Goal: Task Accomplishment & Management: Complete application form

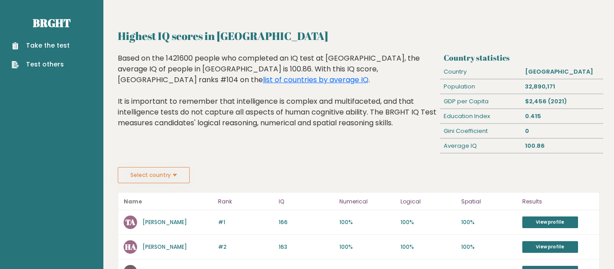
click at [167, 170] on button "Select country" at bounding box center [154, 175] width 72 height 16
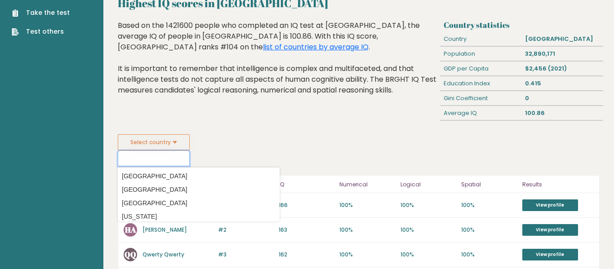
scroll to position [29, 0]
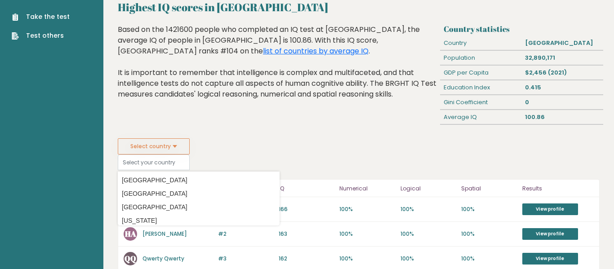
click at [279, 134] on div "Highest IQ scores in Afghanistan Based on the 1421600 people who completed an I…" at bounding box center [278, 81] width 326 height 114
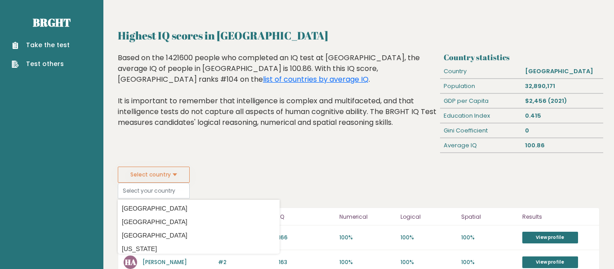
scroll to position [0, 0]
click at [40, 44] on link "Take the test" at bounding box center [41, 45] width 58 height 9
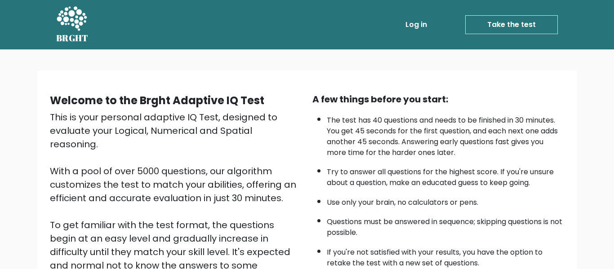
click at [502, 32] on link "Take the test" at bounding box center [511, 24] width 93 height 19
click at [504, 26] on link "Take the test" at bounding box center [511, 24] width 93 height 19
click at [407, 22] on link "Log in" at bounding box center [416, 25] width 29 height 18
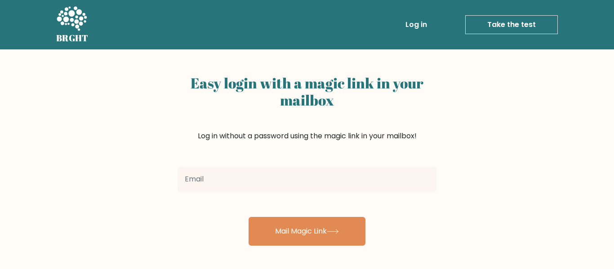
scroll to position [0, 0]
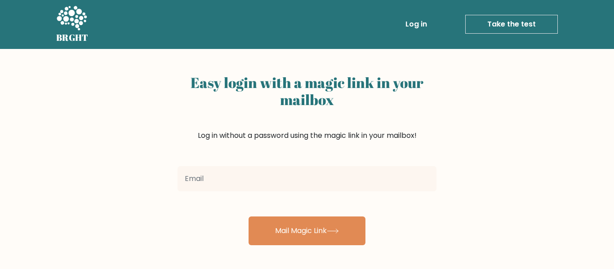
click at [484, 23] on link "Take the test" at bounding box center [511, 24] width 93 height 19
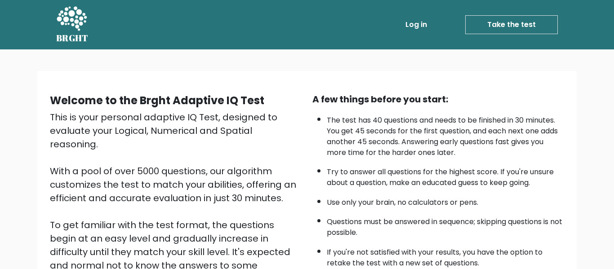
click at [504, 23] on link "Take the test" at bounding box center [511, 24] width 93 height 19
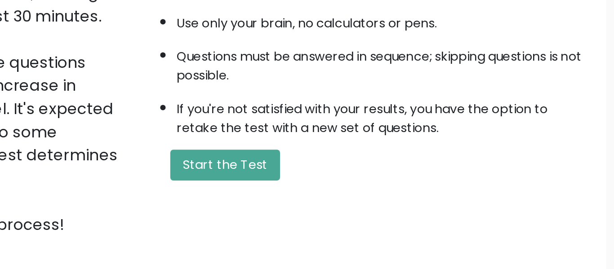
scroll to position [76, 0]
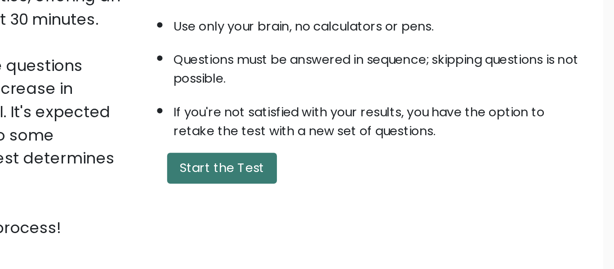
click at [373, 207] on button "Start the Test" at bounding box center [355, 209] width 64 height 18
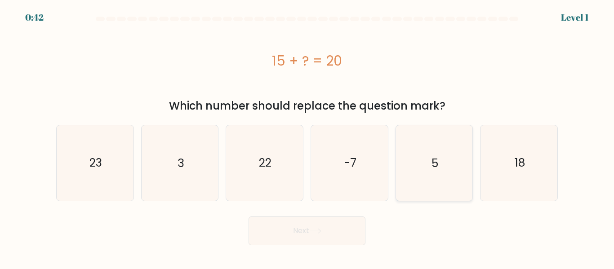
click at [440, 165] on icon "5" at bounding box center [433, 162] width 75 height 75
click at [307, 137] on input "e. 5" at bounding box center [307, 136] width 0 height 2
radio input "true"
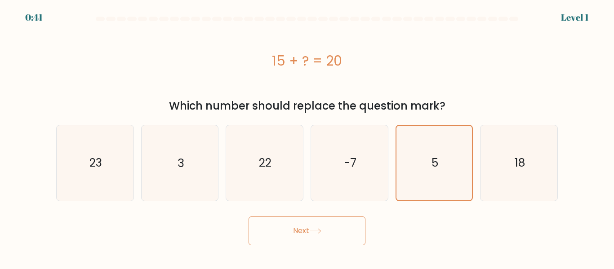
click at [298, 236] on button "Next" at bounding box center [307, 231] width 117 height 29
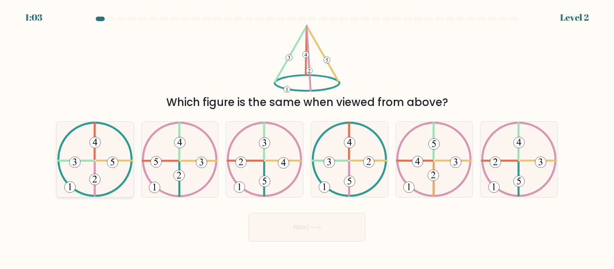
click at [96, 171] on icon at bounding box center [95, 159] width 76 height 75
click at [307, 137] on input "a." at bounding box center [307, 136] width 0 height 2
radio input "true"
click at [283, 225] on button "Next" at bounding box center [307, 227] width 117 height 29
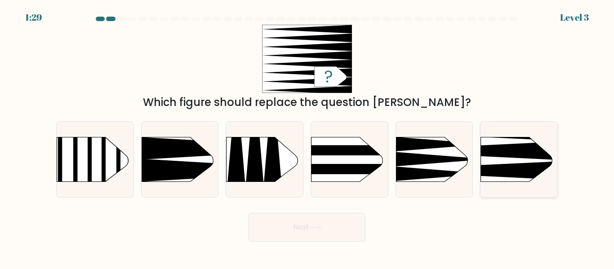
click at [494, 162] on rect at bounding box center [465, 120] width 200 height 152
click at [307, 137] on input "f." at bounding box center [307, 136] width 0 height 2
radio input "true"
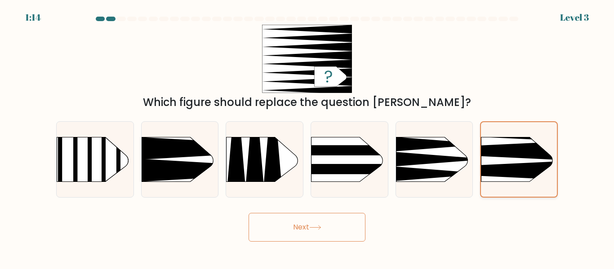
click at [524, 176] on icon at bounding box center [465, 170] width 198 height 19
click at [307, 137] on input "f." at bounding box center [307, 136] width 0 height 2
click at [308, 226] on button "Next" at bounding box center [307, 227] width 117 height 29
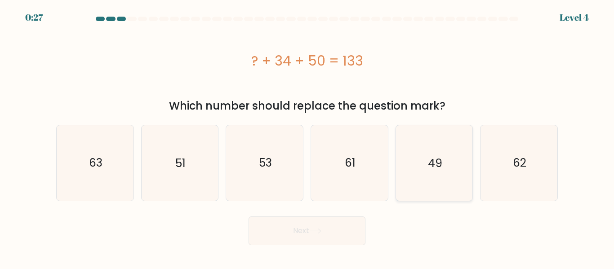
click at [435, 173] on icon "49" at bounding box center [433, 162] width 75 height 75
click at [307, 137] on input "e. 49" at bounding box center [307, 136] width 0 height 2
radio input "true"
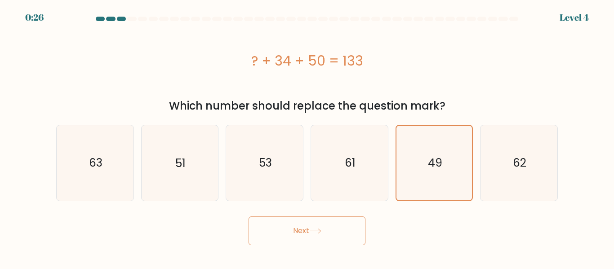
click at [308, 227] on button "Next" at bounding box center [307, 231] width 117 height 29
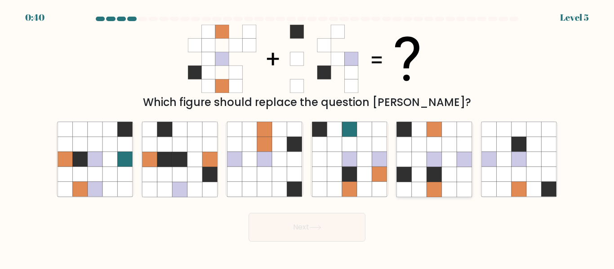
click at [419, 172] on icon at bounding box center [419, 174] width 15 height 15
click at [307, 137] on input "e." at bounding box center [307, 136] width 0 height 2
radio input "true"
click at [298, 227] on button "Next" at bounding box center [307, 227] width 117 height 29
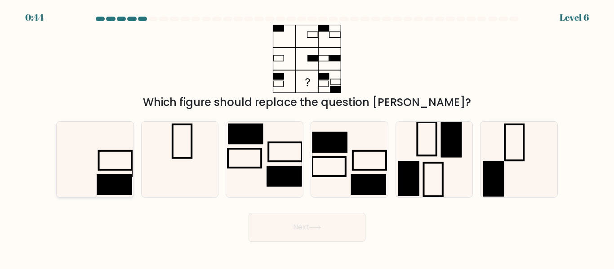
click at [113, 161] on icon at bounding box center [95, 159] width 75 height 75
click at [307, 137] on input "a." at bounding box center [307, 136] width 0 height 2
radio input "true"
click at [294, 222] on button "Next" at bounding box center [307, 227] width 117 height 29
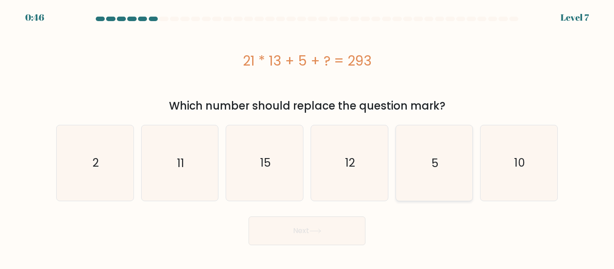
click at [418, 188] on icon "5" at bounding box center [433, 162] width 75 height 75
click at [307, 137] on input "e. 5" at bounding box center [307, 136] width 0 height 2
radio input "true"
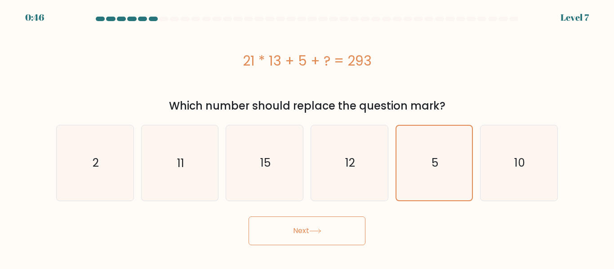
click at [360, 227] on button "Next" at bounding box center [307, 231] width 117 height 29
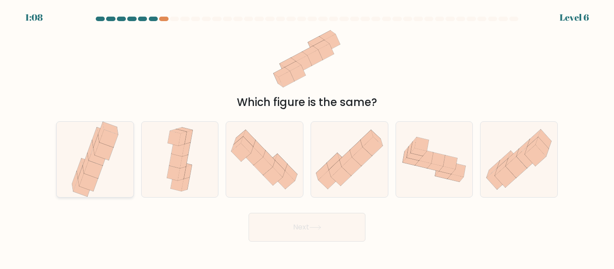
click at [114, 142] on icon at bounding box center [108, 139] width 18 height 18
click at [307, 137] on input "a." at bounding box center [307, 136] width 0 height 2
radio input "true"
click at [276, 227] on button "Next" at bounding box center [307, 227] width 117 height 29
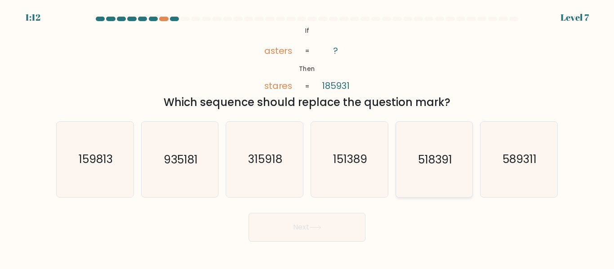
click at [419, 145] on icon "518391" at bounding box center [433, 159] width 75 height 75
click at [307, 137] on input "e. 518391" at bounding box center [307, 136] width 0 height 2
radio input "true"
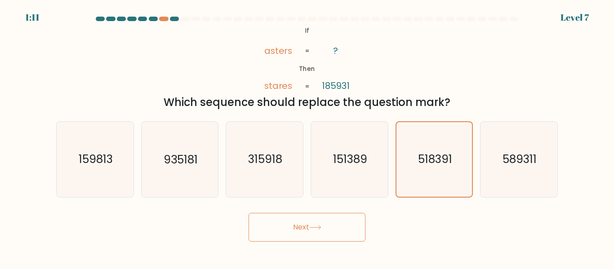
click at [332, 222] on button "Next" at bounding box center [307, 227] width 117 height 29
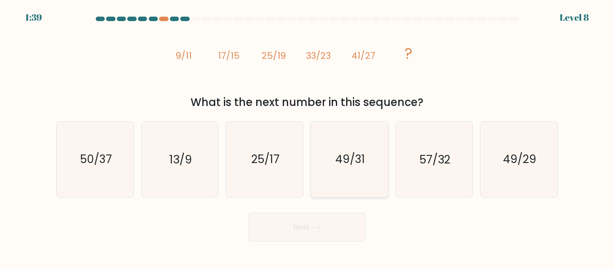
click at [327, 147] on icon "49/31" at bounding box center [349, 159] width 75 height 75
click at [307, 137] on input "d. 49/31" at bounding box center [307, 136] width 0 height 2
radio input "true"
click at [318, 218] on button "Next" at bounding box center [307, 227] width 117 height 29
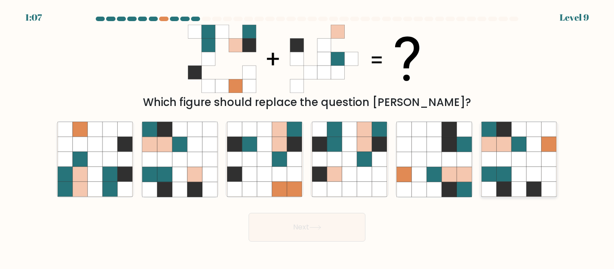
click at [542, 164] on icon at bounding box center [549, 159] width 15 height 15
click at [307, 137] on input "f." at bounding box center [307, 136] width 0 height 2
radio input "true"
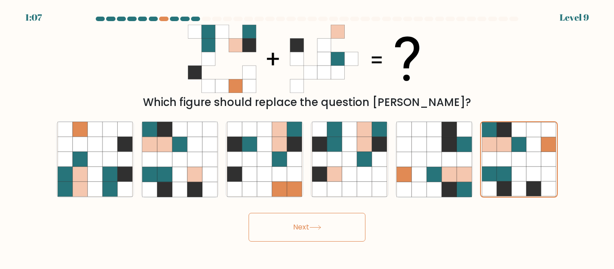
click at [320, 229] on icon at bounding box center [315, 228] width 11 height 4
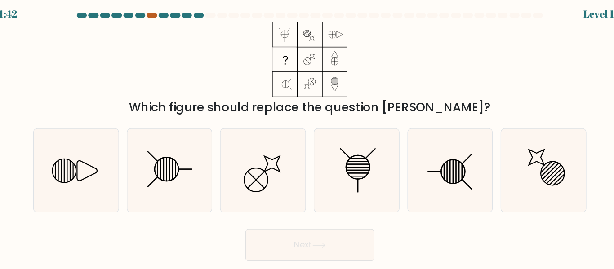
click at [163, 18] on div at bounding box center [163, 19] width 9 height 4
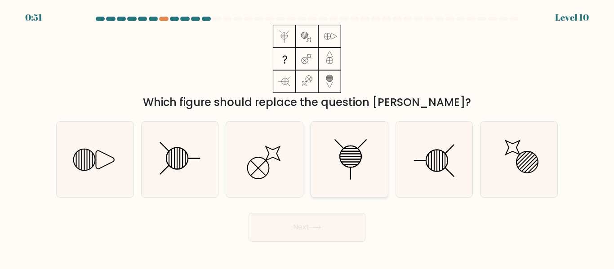
click at [347, 159] on icon at bounding box center [349, 159] width 75 height 75
click at [307, 137] on input "d." at bounding box center [307, 136] width 0 height 2
radio input "true"
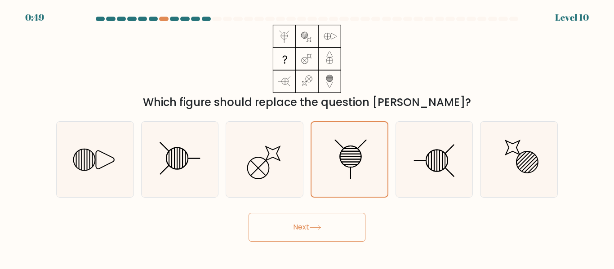
click at [307, 227] on button "Next" at bounding box center [307, 227] width 117 height 29
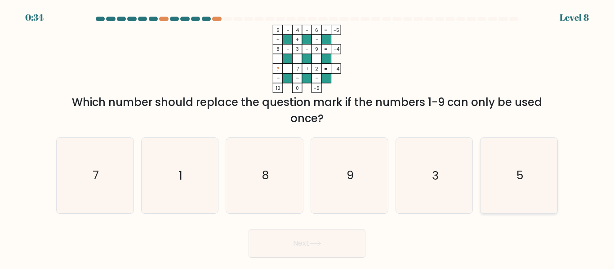
click at [507, 182] on icon "5" at bounding box center [518, 175] width 75 height 75
click at [307, 137] on input "f. 5" at bounding box center [307, 136] width 0 height 2
radio input "true"
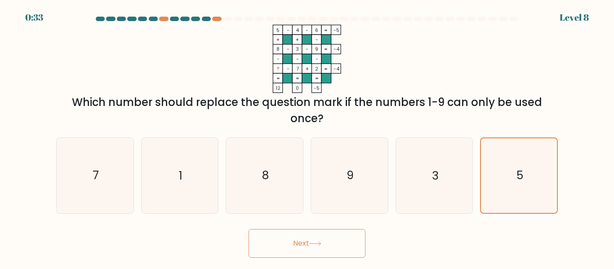
click at [310, 249] on button "Next" at bounding box center [307, 243] width 117 height 29
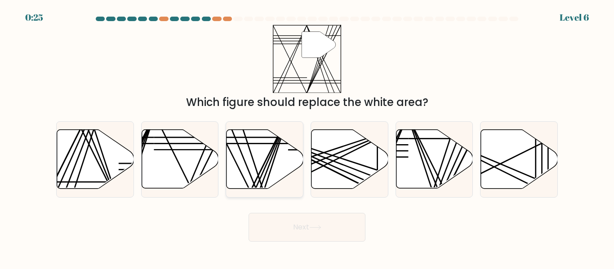
click at [238, 188] on icon at bounding box center [265, 159] width 77 height 59
click at [307, 137] on input "c." at bounding box center [307, 136] width 0 height 2
radio input "true"
click at [307, 235] on button "Next" at bounding box center [307, 227] width 117 height 29
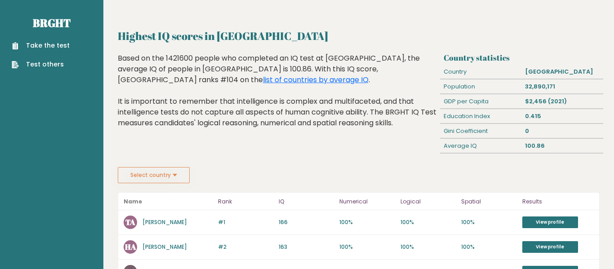
click at [147, 167] on button "Select country" at bounding box center [154, 175] width 72 height 16
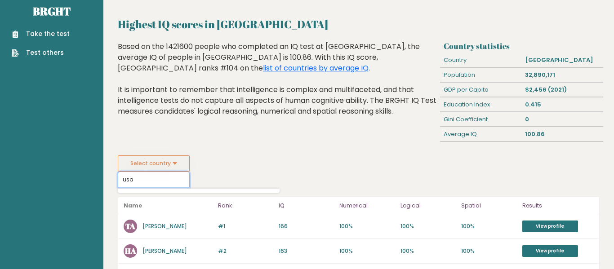
scroll to position [9, 0]
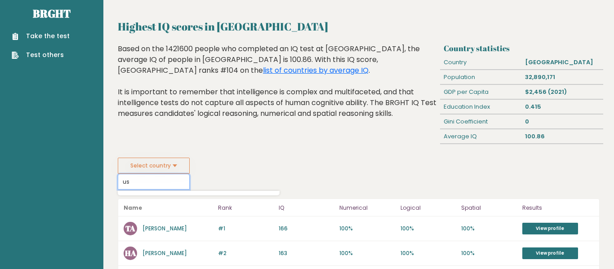
type input "u"
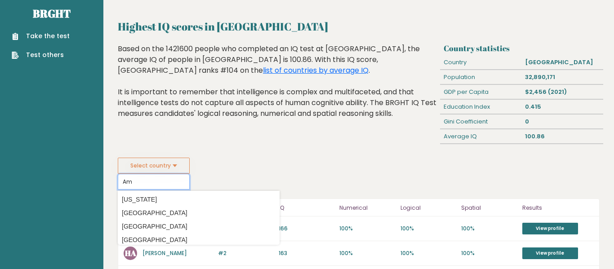
type input "A"
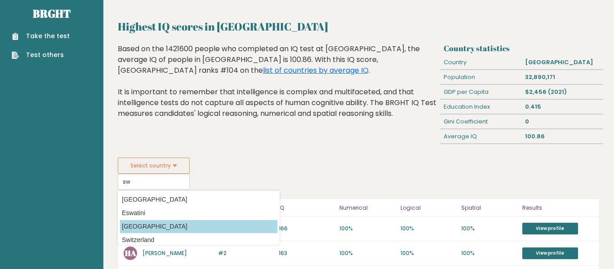
click at [151, 225] on option "[GEOGRAPHIC_DATA]" at bounding box center [198, 226] width 157 height 13
type input "[GEOGRAPHIC_DATA]"
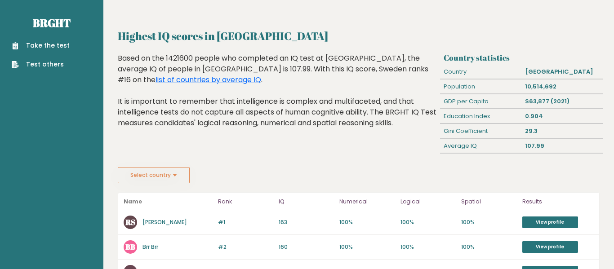
click at [171, 170] on button "Select country" at bounding box center [154, 175] width 72 height 16
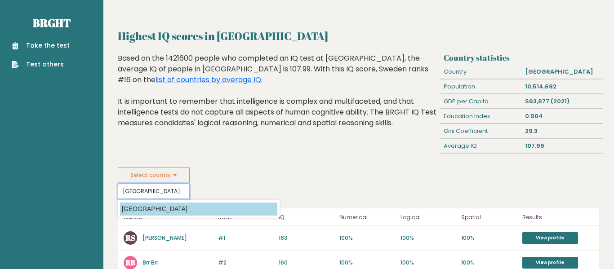
type input "[GEOGRAPHIC_DATA]"
click at [149, 209] on option "[GEOGRAPHIC_DATA]" at bounding box center [198, 209] width 157 height 13
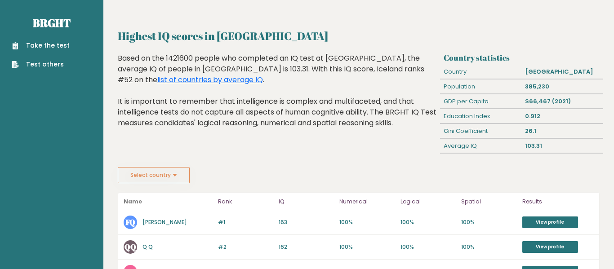
click at [159, 176] on button "Select country" at bounding box center [154, 175] width 72 height 16
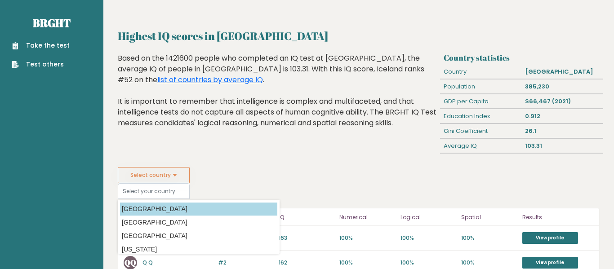
click at [149, 206] on option "Afghanistan" at bounding box center [198, 209] width 157 height 13
type input "Afghanistan"
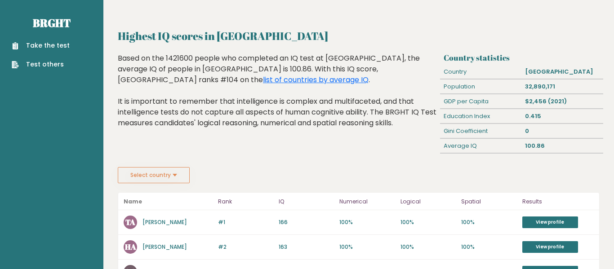
click at [149, 178] on button "Select country" at bounding box center [154, 175] width 72 height 16
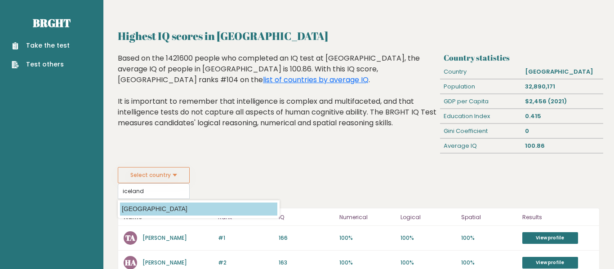
click at [149, 208] on option "Iceland" at bounding box center [198, 209] width 157 height 13
type input "Iceland"
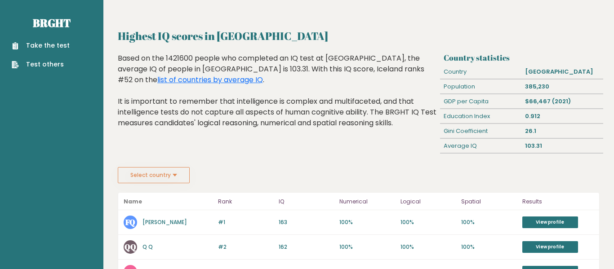
click at [156, 179] on button "Select country" at bounding box center [154, 175] width 72 height 16
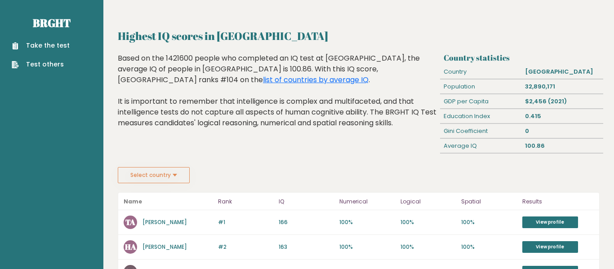
click at [60, 44] on link "Take the test" at bounding box center [41, 45] width 58 height 9
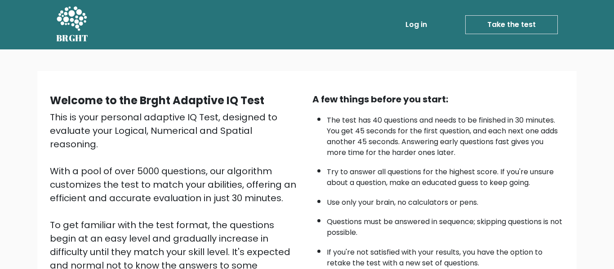
click at [495, 26] on link "Take the test" at bounding box center [511, 24] width 93 height 19
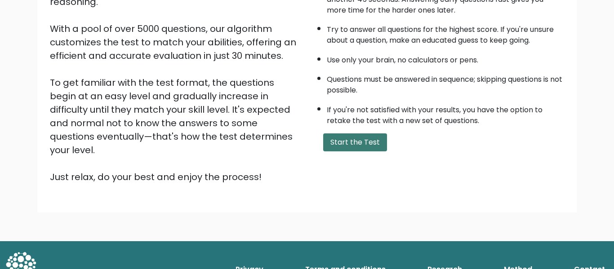
click at [362, 142] on button "Start the Test" at bounding box center [355, 142] width 64 height 18
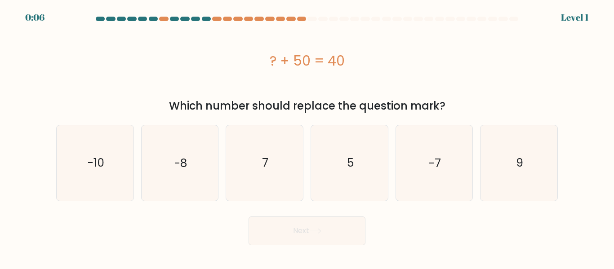
click at [279, 154] on icon "7" at bounding box center [264, 162] width 75 height 75
click at [307, 137] on input "c. 7" at bounding box center [307, 136] width 0 height 2
radio input "true"
click at [279, 154] on icon "7" at bounding box center [264, 163] width 74 height 74
click at [307, 137] on input "c. 7" at bounding box center [307, 136] width 0 height 2
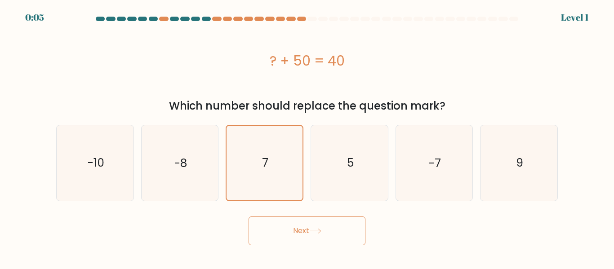
click at [273, 217] on button "Next" at bounding box center [307, 231] width 117 height 29
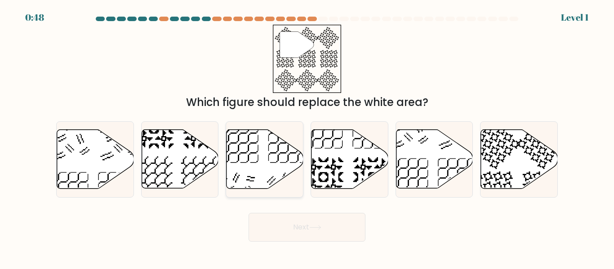
click at [271, 165] on icon at bounding box center [265, 159] width 77 height 59
click at [307, 137] on input "c." at bounding box center [307, 136] width 0 height 2
radio input "true"
click at [294, 240] on button "Next" at bounding box center [307, 227] width 117 height 29
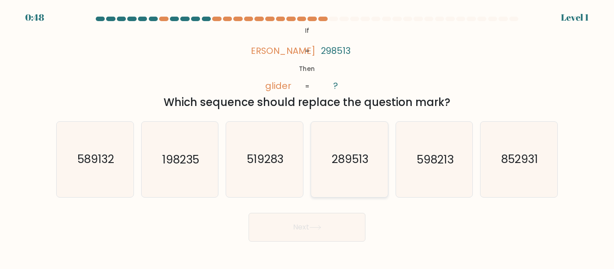
click at [338, 173] on icon "289513" at bounding box center [349, 159] width 75 height 75
click at [307, 137] on input "d. 289513" at bounding box center [307, 136] width 0 height 2
radio input "true"
click at [308, 238] on button "Next" at bounding box center [307, 227] width 117 height 29
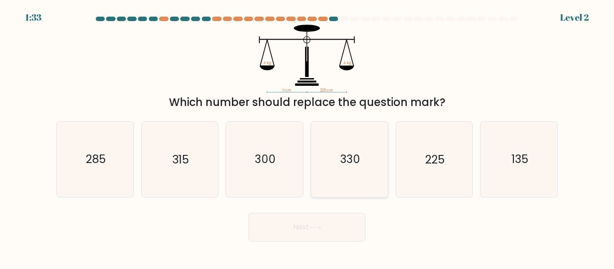
click at [347, 156] on text "330" at bounding box center [350, 160] width 20 height 16
click at [307, 137] on input "d. 330" at bounding box center [307, 136] width 0 height 2
radio input "true"
click at [303, 225] on button "Next" at bounding box center [307, 227] width 117 height 29
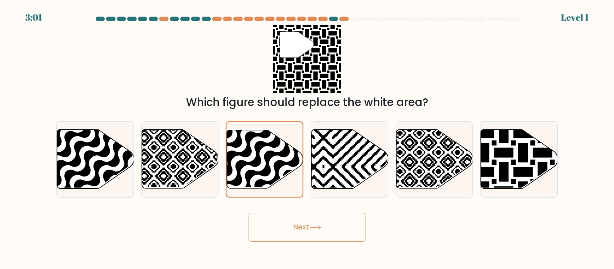
click at [301, 236] on button "Next" at bounding box center [307, 227] width 117 height 29
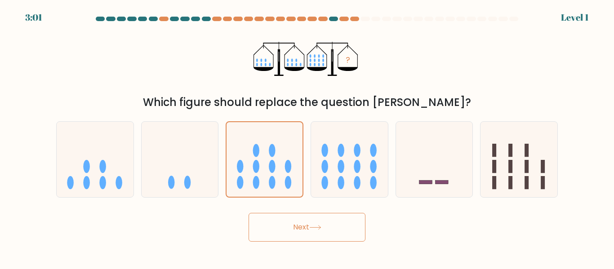
click at [292, 234] on button "Next" at bounding box center [307, 227] width 117 height 29
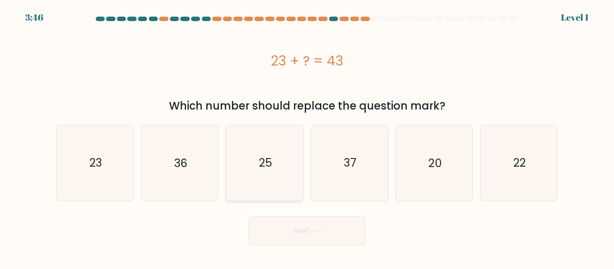
click at [265, 162] on text "25" at bounding box center [265, 163] width 13 height 16
click at [307, 137] on input "c. 25" at bounding box center [307, 136] width 0 height 2
radio input "true"
click at [298, 240] on button "Next" at bounding box center [307, 231] width 117 height 29
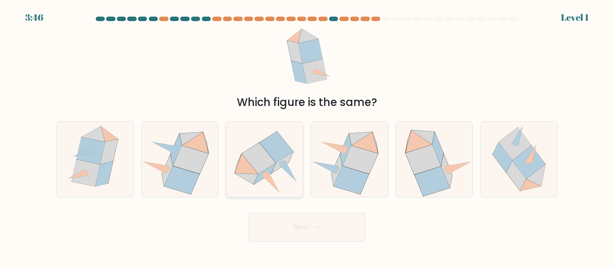
click at [263, 157] on icon at bounding box center [259, 158] width 34 height 31
click at [307, 137] on input "c." at bounding box center [307, 136] width 0 height 2
radio input "true"
click at [262, 158] on icon at bounding box center [258, 158] width 33 height 31
click at [307, 137] on input "c." at bounding box center [307, 136] width 0 height 2
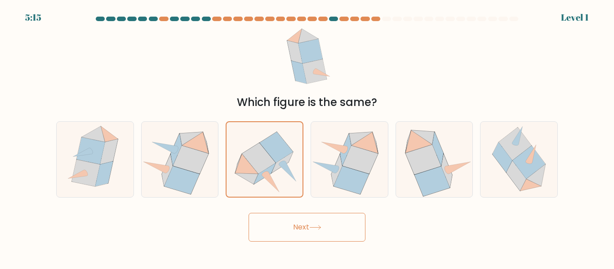
click at [293, 233] on button "Next" at bounding box center [307, 227] width 117 height 29
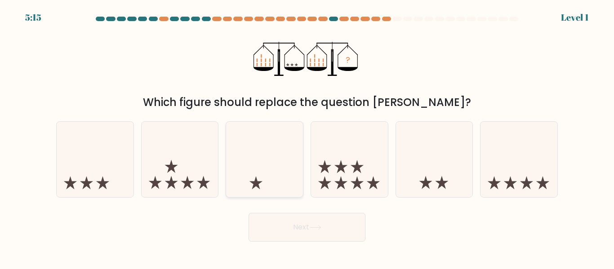
click at [260, 154] on icon at bounding box center [264, 159] width 77 height 63
click at [307, 137] on input "c." at bounding box center [307, 136] width 0 height 2
radio input "true"
click at [297, 224] on button "Next" at bounding box center [307, 227] width 117 height 29
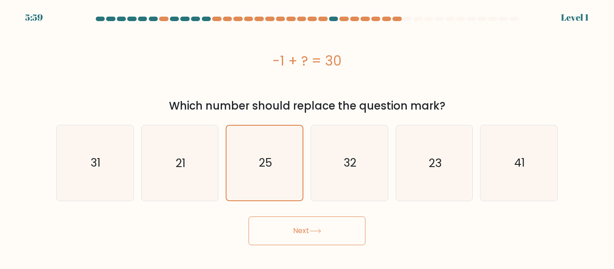
click at [298, 233] on button "Next" at bounding box center [307, 231] width 117 height 29
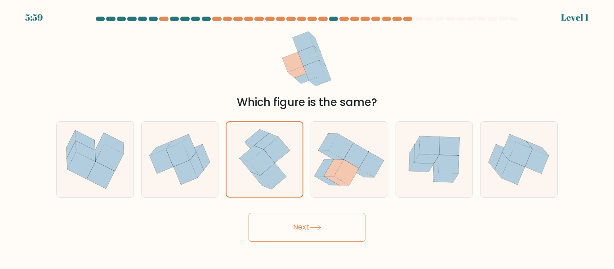
click at [300, 230] on button "Next" at bounding box center [307, 227] width 117 height 29
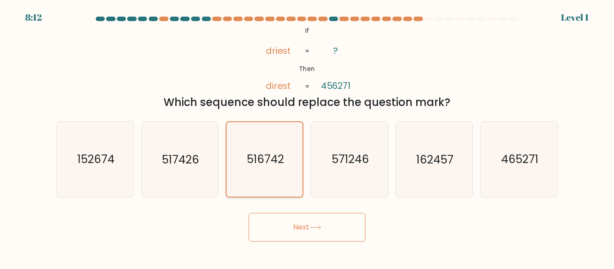
click at [265, 160] on text "516742" at bounding box center [265, 159] width 37 height 16
click at [307, 137] on input "c. 516742" at bounding box center [307, 136] width 0 height 2
click at [303, 231] on button "Next" at bounding box center [307, 227] width 117 height 29
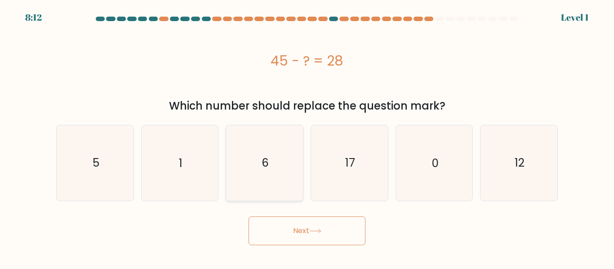
click at [270, 175] on icon "6" at bounding box center [264, 162] width 75 height 75
click at [307, 137] on input "c. 6" at bounding box center [307, 136] width 0 height 2
radio input "true"
click at [296, 233] on button "Next" at bounding box center [307, 231] width 117 height 29
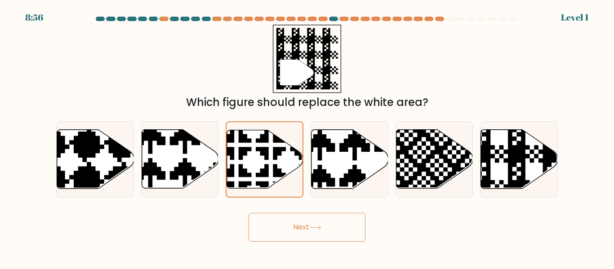
click at [300, 235] on button "Next" at bounding box center [307, 227] width 117 height 29
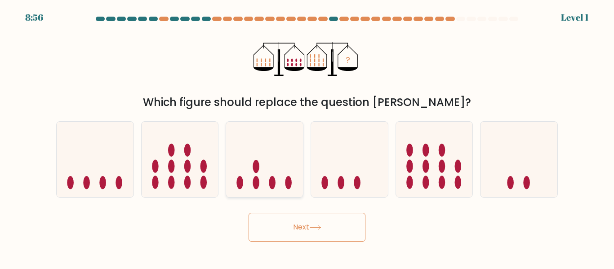
click at [269, 163] on icon at bounding box center [264, 159] width 77 height 63
click at [307, 137] on input "c." at bounding box center [307, 136] width 0 height 2
radio input "true"
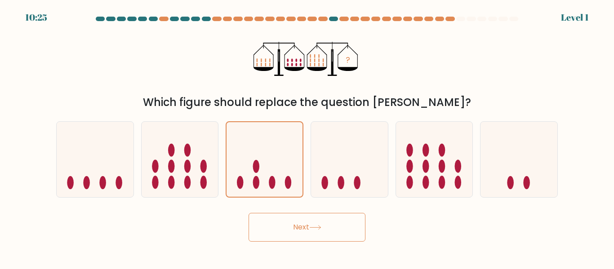
click at [306, 234] on button "Next" at bounding box center [307, 227] width 117 height 29
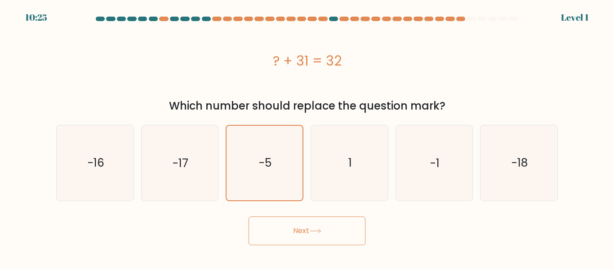
click at [314, 231] on icon at bounding box center [315, 231] width 12 height 5
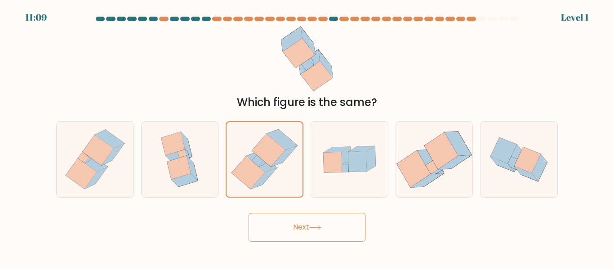
click at [306, 220] on button "Next" at bounding box center [307, 227] width 117 height 29
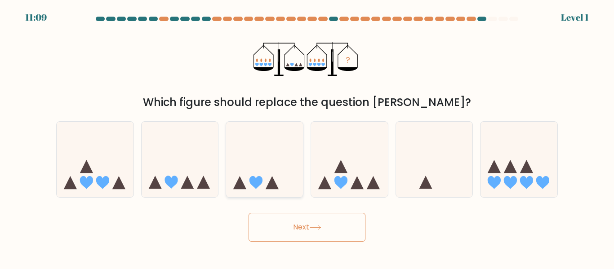
click at [271, 159] on icon at bounding box center [264, 159] width 77 height 63
click at [307, 137] on input "c." at bounding box center [307, 136] width 0 height 2
radio input "true"
click at [308, 229] on button "Next" at bounding box center [307, 227] width 117 height 29
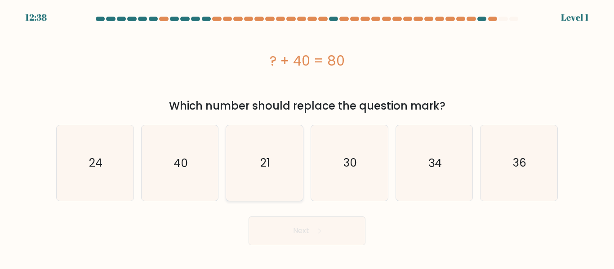
click at [269, 153] on icon "21" at bounding box center [264, 162] width 75 height 75
click at [307, 137] on input "c. 21" at bounding box center [307, 136] width 0 height 2
radio input "true"
click at [272, 159] on icon "21" at bounding box center [264, 163] width 74 height 74
click at [307, 137] on input "c. 21" at bounding box center [307, 136] width 0 height 2
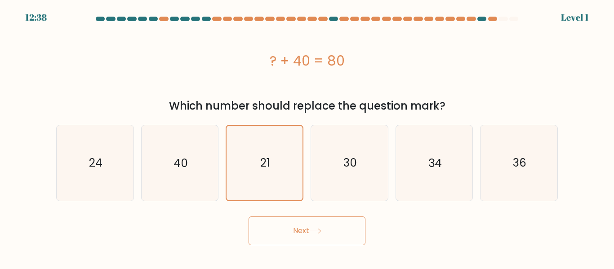
click at [311, 231] on button "Next" at bounding box center [307, 231] width 117 height 29
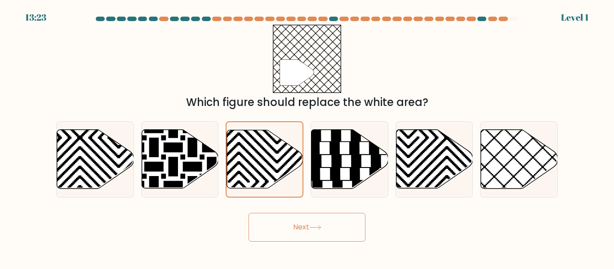
click at [302, 229] on button "Next" at bounding box center [307, 227] width 117 height 29
click at [264, 156] on icon at bounding box center [265, 159] width 76 height 58
click at [307, 137] on input "c." at bounding box center [307, 136] width 0 height 2
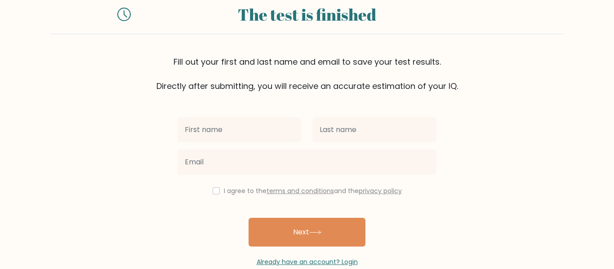
scroll to position [30, 0]
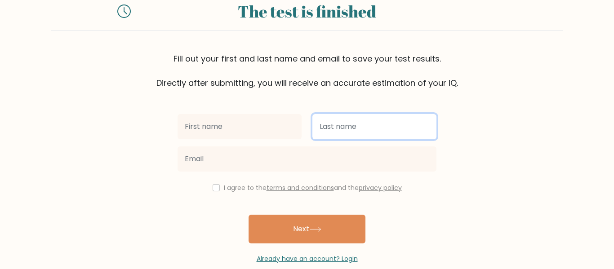
click at [340, 133] on input "text" at bounding box center [374, 126] width 124 height 25
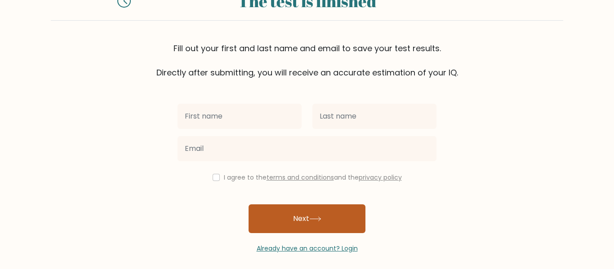
click at [274, 221] on button "Next" at bounding box center [307, 219] width 117 height 29
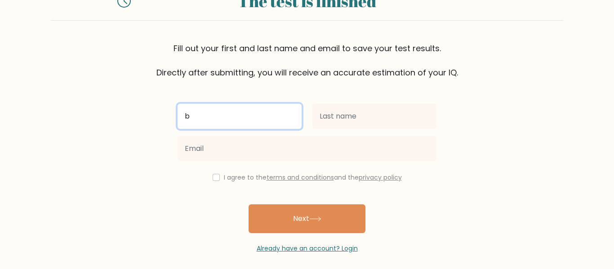
type input "b"
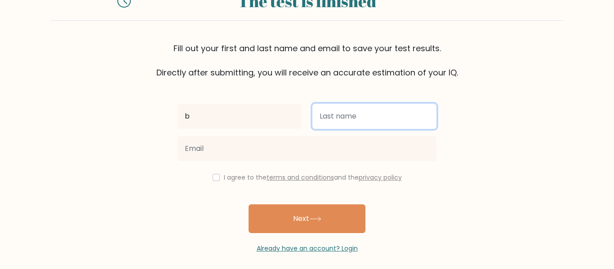
click at [365, 114] on input "text" at bounding box center [374, 116] width 124 height 25
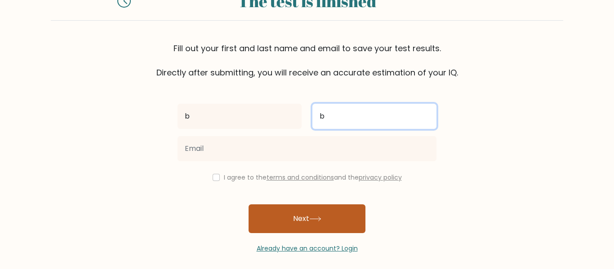
type input "b"
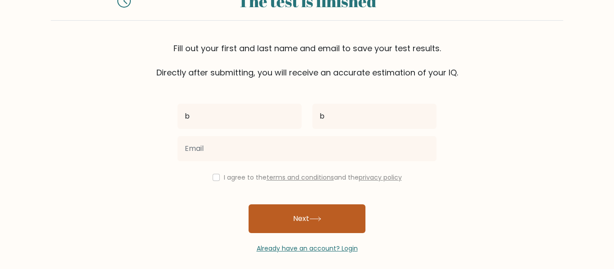
click at [316, 221] on icon at bounding box center [315, 219] width 12 height 5
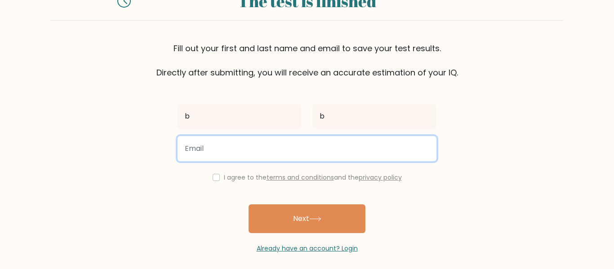
scroll to position [46, 0]
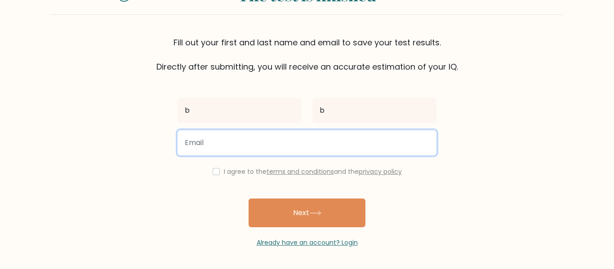
click at [255, 140] on input "email" at bounding box center [307, 142] width 259 height 25
click at [249, 199] on button "Next" at bounding box center [307, 213] width 117 height 29
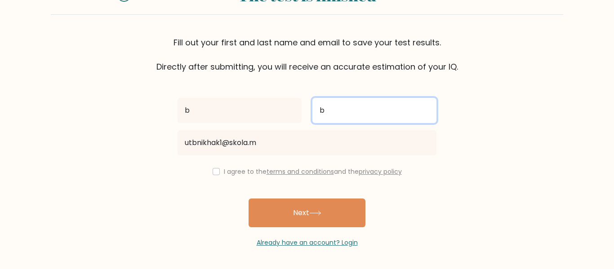
click at [382, 120] on input "b" at bounding box center [374, 110] width 124 height 25
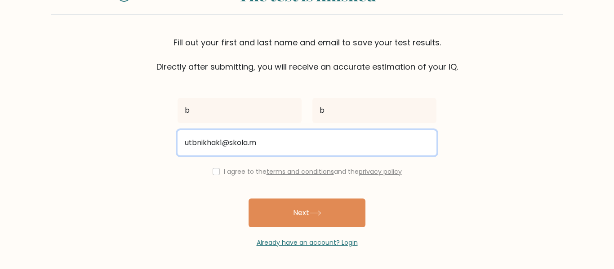
click at [351, 140] on input "utbnikhak1@skola.m" at bounding box center [307, 142] width 259 height 25
type input "[EMAIL_ADDRESS][DOMAIN_NAME]"
click at [249, 199] on button "Next" at bounding box center [307, 213] width 117 height 29
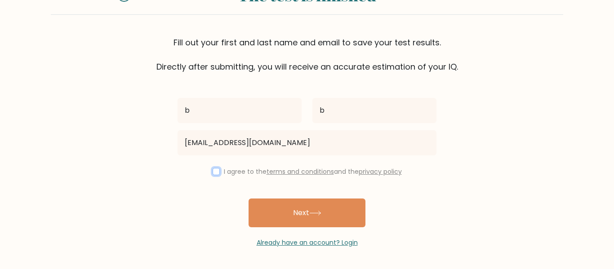
click at [215, 169] on input "checkbox" at bounding box center [216, 171] width 7 height 7
checkbox input "true"
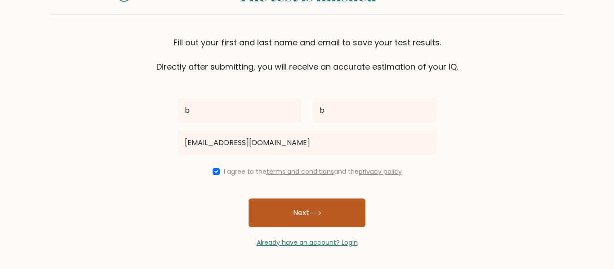
click at [274, 212] on button "Next" at bounding box center [307, 213] width 117 height 29
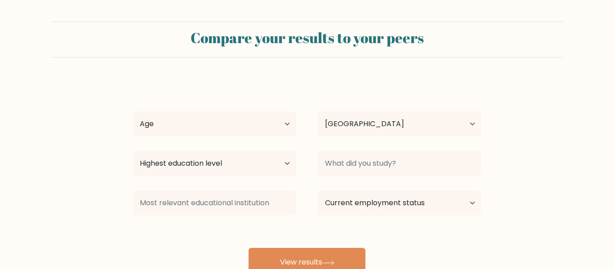
select select "SE"
click at [203, 122] on select "Age Under [DEMOGRAPHIC_DATA] [DEMOGRAPHIC_DATA] [DEMOGRAPHIC_DATA] [DEMOGRAPHIC…" at bounding box center [215, 123] width 164 height 25
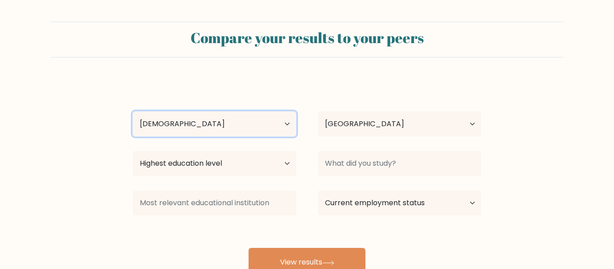
click at [133, 111] on select "Age Under [DEMOGRAPHIC_DATA] [DEMOGRAPHIC_DATA] [DEMOGRAPHIC_DATA] [DEMOGRAPHIC…" at bounding box center [215, 123] width 164 height 25
click at [183, 131] on select "Age Under [DEMOGRAPHIC_DATA] [DEMOGRAPHIC_DATA] [DEMOGRAPHIC_DATA] [DEMOGRAPHIC…" at bounding box center [215, 123] width 164 height 25
select select "min_18"
click at [133, 111] on select "Age Under [DEMOGRAPHIC_DATA] [DEMOGRAPHIC_DATA] [DEMOGRAPHIC_DATA] [DEMOGRAPHIC…" at bounding box center [215, 123] width 164 height 25
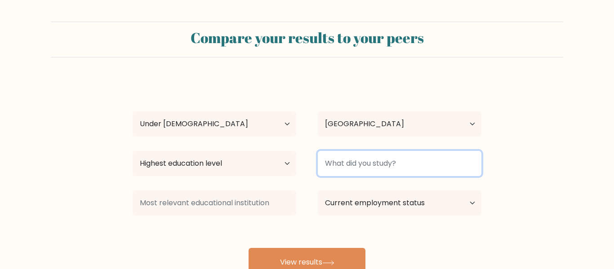
click at [346, 161] on input at bounding box center [400, 163] width 164 height 25
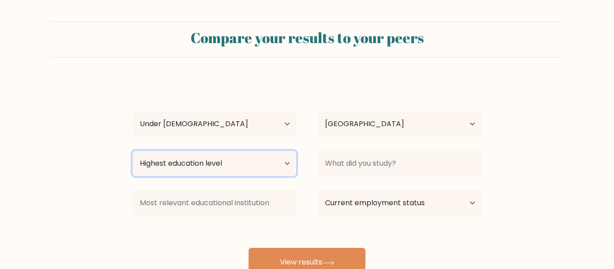
click at [220, 153] on select "Highest education level No schooling Primary Lower Secondary Upper Secondary Oc…" at bounding box center [215, 163] width 164 height 25
select select "primary"
click at [133, 151] on select "Highest education level No schooling Primary Lower Secondary Upper Secondary Oc…" at bounding box center [215, 163] width 164 height 25
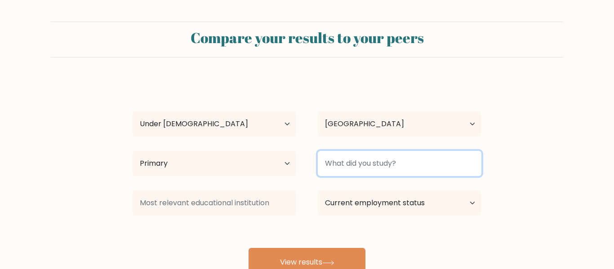
click at [351, 168] on input at bounding box center [400, 163] width 164 height 25
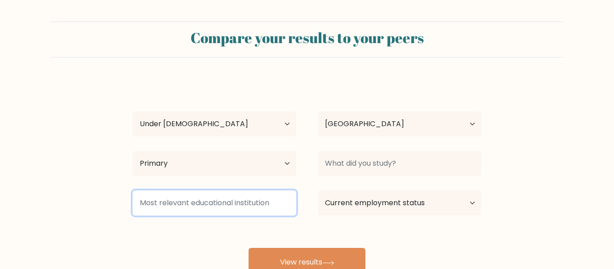
click at [165, 212] on input at bounding box center [215, 203] width 164 height 25
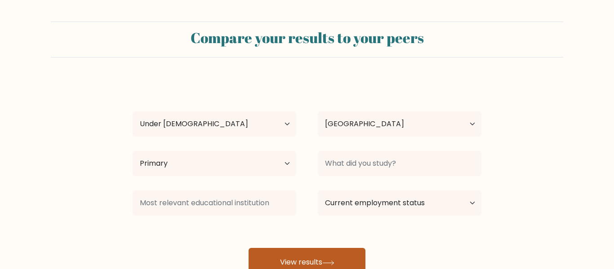
click at [290, 255] on button "View results" at bounding box center [307, 262] width 117 height 29
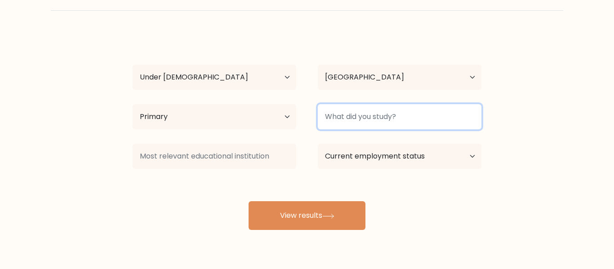
scroll to position [56, 0]
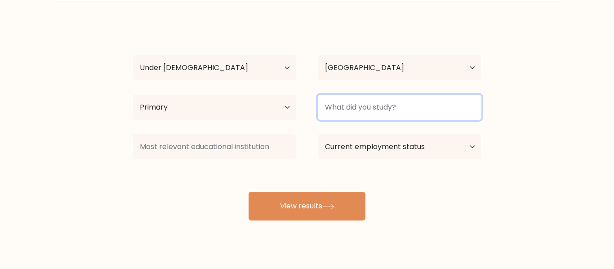
click at [374, 104] on input at bounding box center [400, 107] width 164 height 25
click at [367, 113] on input "nah" at bounding box center [400, 107] width 164 height 25
type input "n"
click at [366, 112] on input at bounding box center [400, 107] width 164 height 25
click at [419, 105] on input at bounding box center [400, 107] width 164 height 25
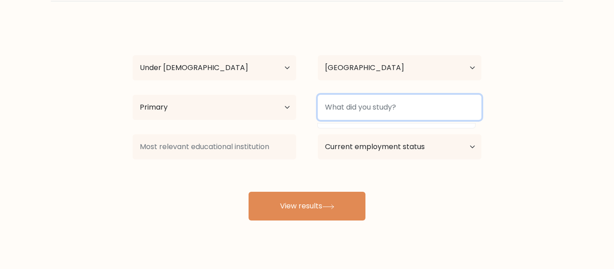
type input "k"
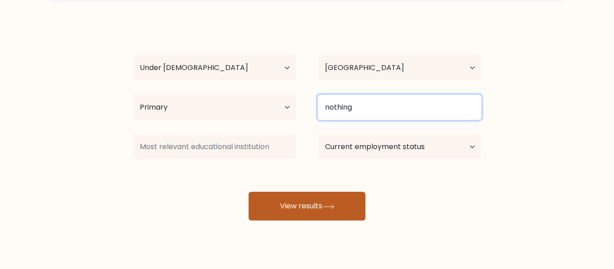
type input "nothing"
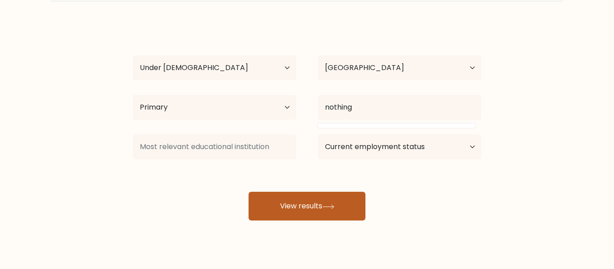
click at [314, 209] on button "View results" at bounding box center [307, 206] width 117 height 29
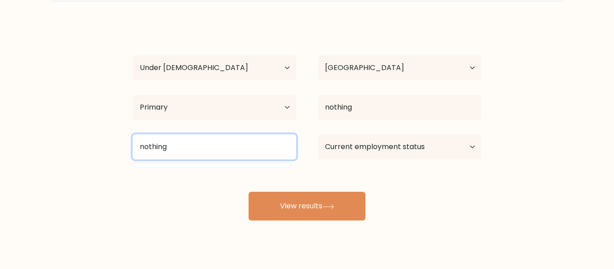
type input "nothing"
click at [249, 192] on button "View results" at bounding box center [307, 206] width 117 height 29
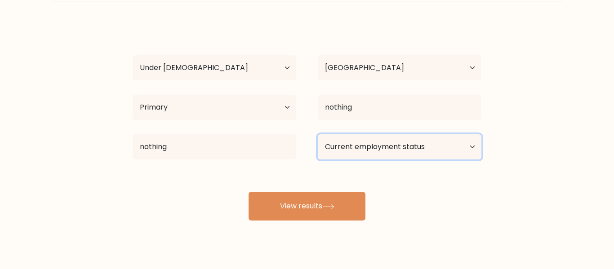
click at [371, 153] on select "Current employment status Employed Student Retired Other / prefer not to answer" at bounding box center [400, 146] width 164 height 25
select select "student"
click at [318, 134] on select "Current employment status Employed Student Retired Other / prefer not to answer" at bounding box center [400, 146] width 164 height 25
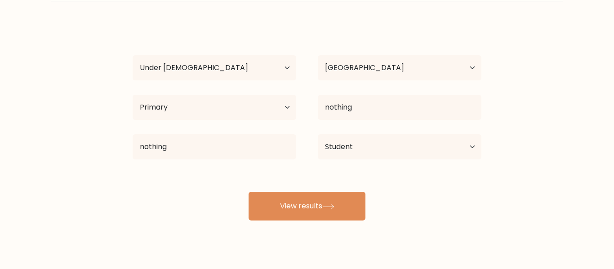
click at [309, 223] on div "Compare your results to your peers b b Age Under 18 years old 18-24 years old 2…" at bounding box center [307, 114] width 614 height 341
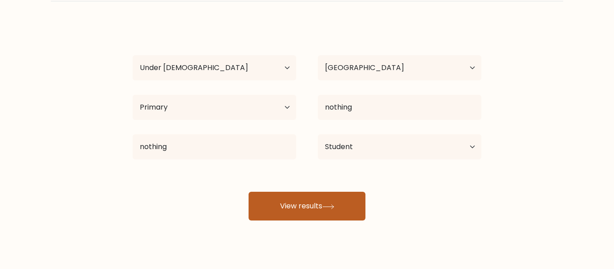
click at [309, 212] on button "View results" at bounding box center [307, 206] width 117 height 29
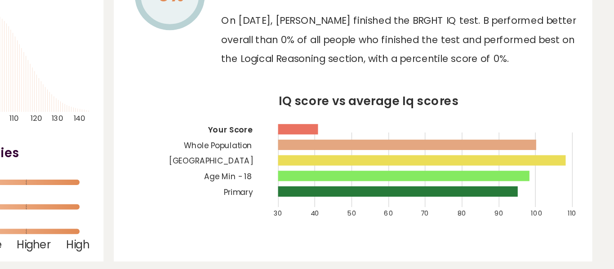
click at [406, 197] on rect at bounding box center [471, 198] width 157 height 7
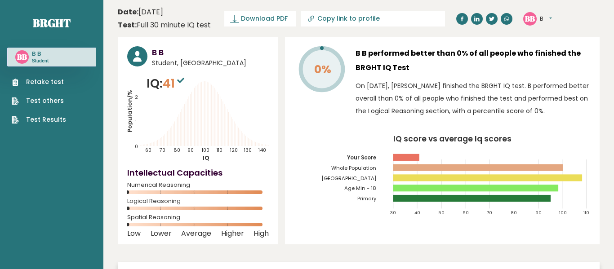
click at [36, 84] on link "Retake test" at bounding box center [39, 81] width 54 height 9
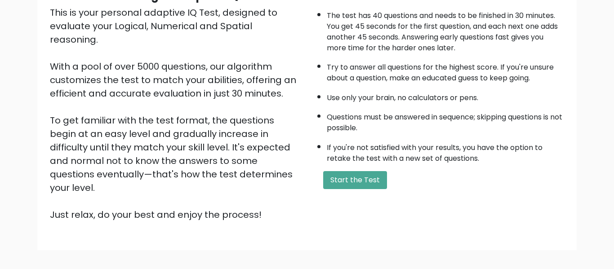
scroll to position [103, 0]
